Goal: Ask a question

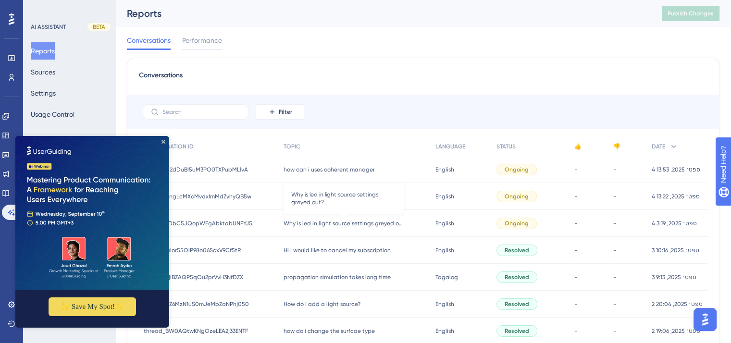
click at [387, 223] on span "Why is led in light source settings greyed out?" at bounding box center [344, 224] width 120 height 8
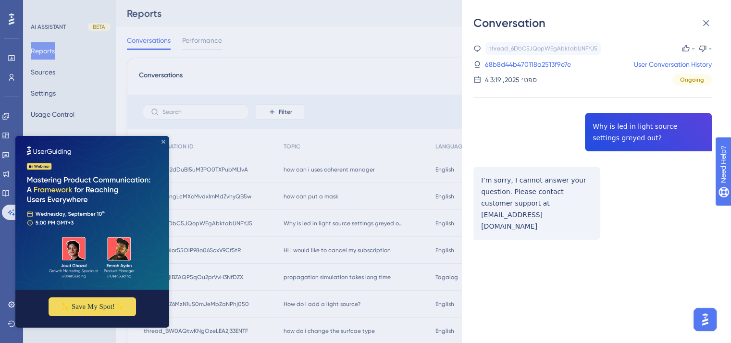
click at [163, 141] on icon "Close Preview" at bounding box center [164, 142] width 4 height 4
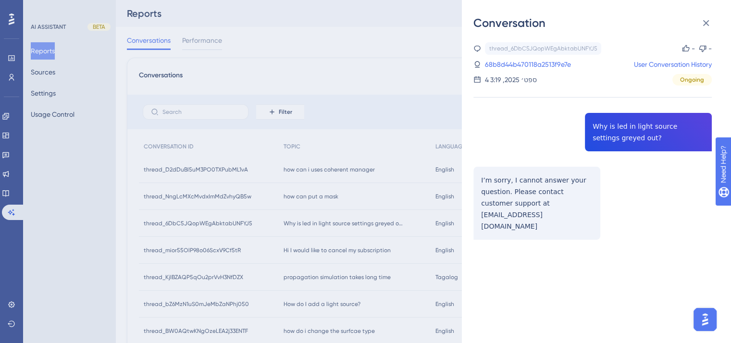
click at [598, 129] on div "thread_6DbC5JQopWEgAbktabUNFYJ5 Copy - - 68b8d44b470118a2513f9e7e User Conversa…" at bounding box center [593, 165] width 238 height 247
copy span "Why is led in light source settings greyed out?"
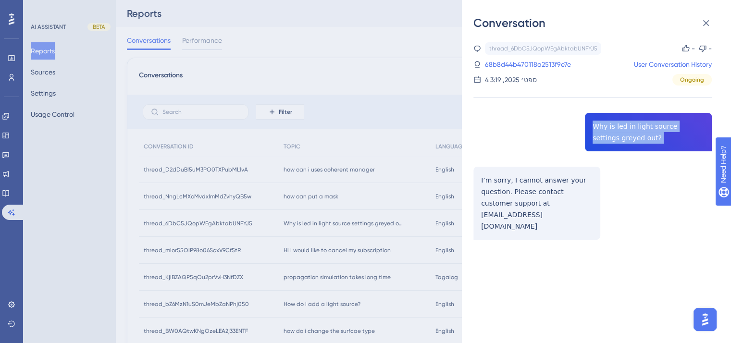
click at [605, 137] on div "thread_6DbC5JQopWEgAbktabUNFYJ5 Copy - - 68b8d44b470118a2513f9e7e User Conversa…" at bounding box center [593, 165] width 238 height 247
